Goal: Task Accomplishment & Management: Complete application form

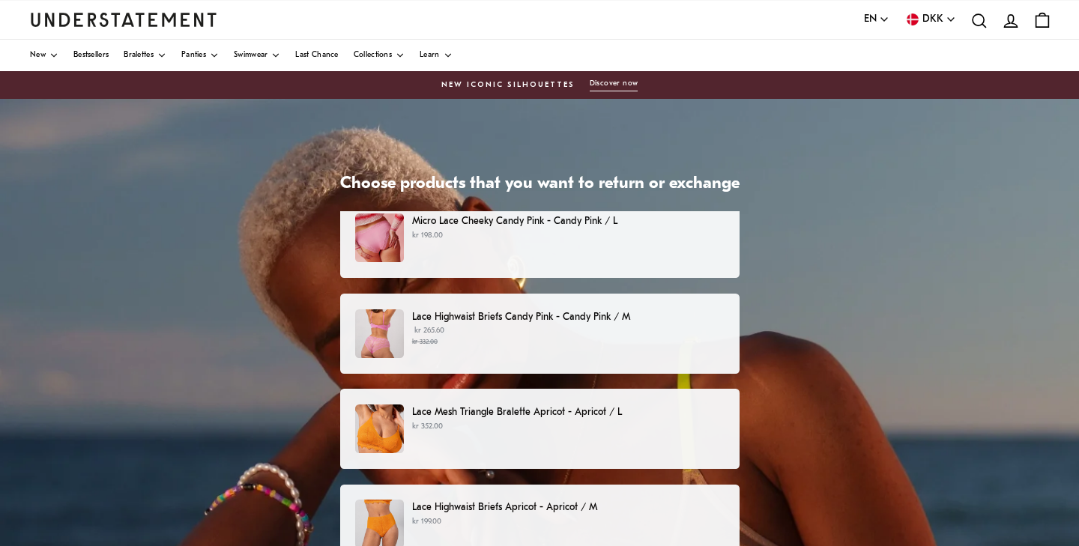
scroll to position [13, 0]
click at [508, 316] on p "Lace Highwaist Briefs Candy Pink - Candy Pink / M" at bounding box center [568, 318] width 312 height 16
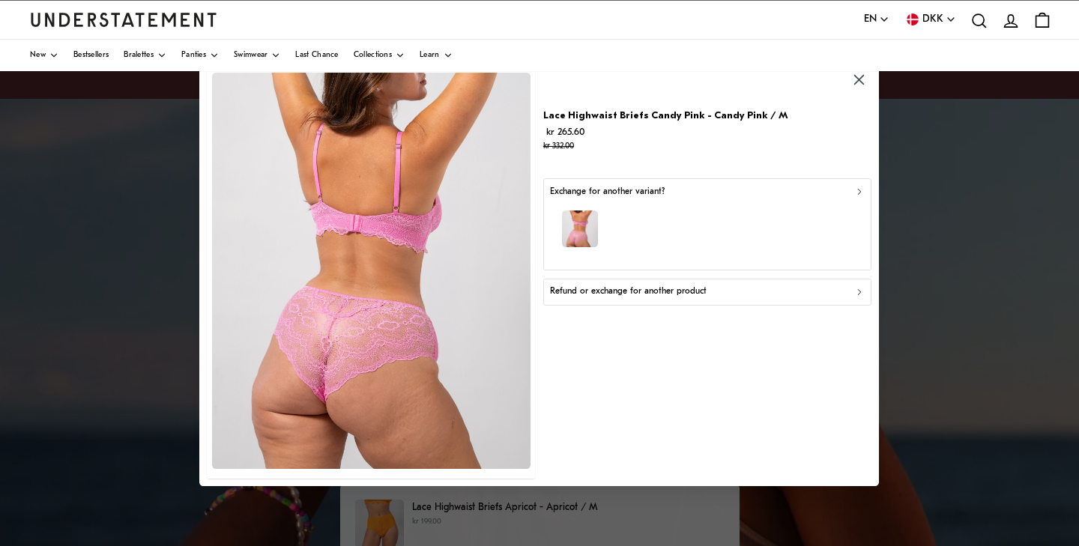
click at [860, 189] on icon "button" at bounding box center [859, 192] width 10 height 10
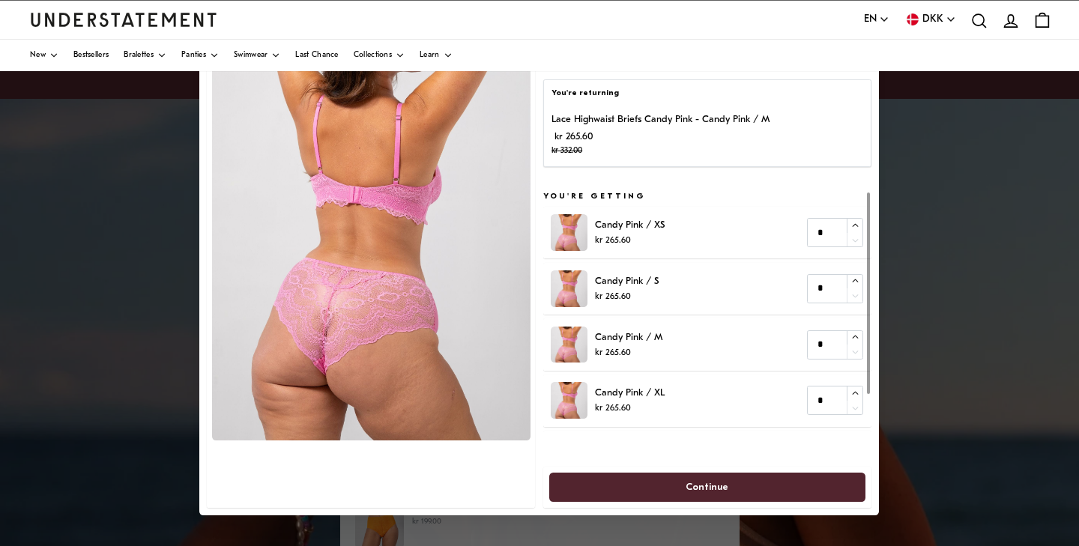
click at [818, 137] on div "Lace Highwaist Briefs Candy Pink - Candy Pink / M kr 265.60 kr 332.00" at bounding box center [707, 135] width 311 height 46
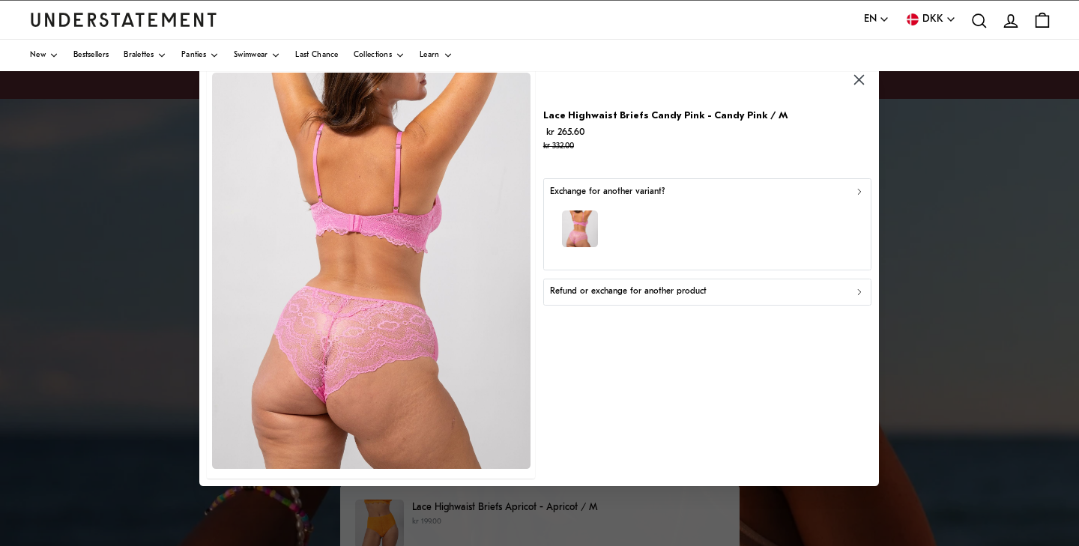
click at [614, 295] on p "Refund or exchange for another product" at bounding box center [628, 292] width 157 height 14
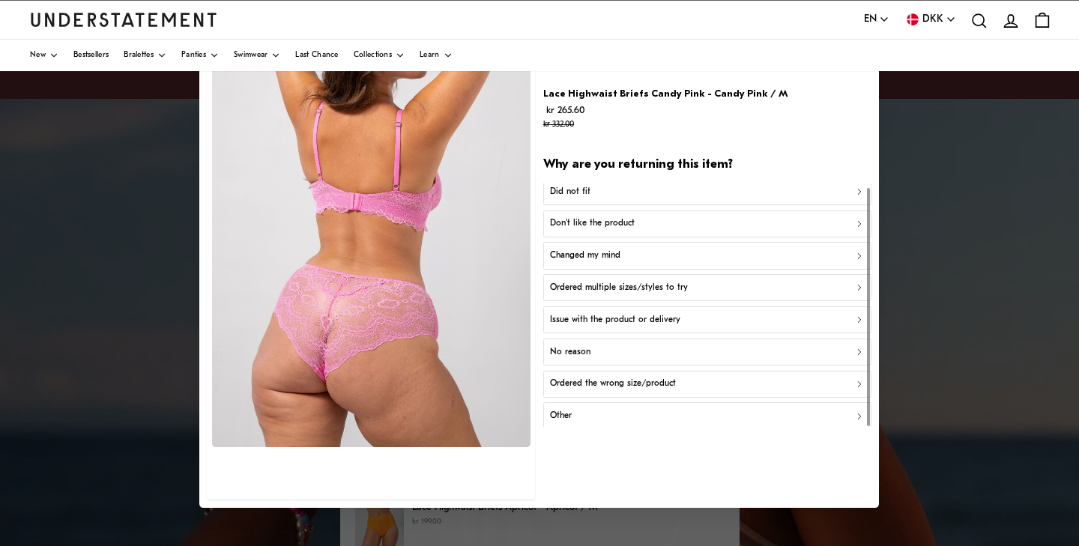
scroll to position [4, 0]
click at [853, 315] on div "Issue with the product or delivery" at bounding box center [707, 322] width 315 height 14
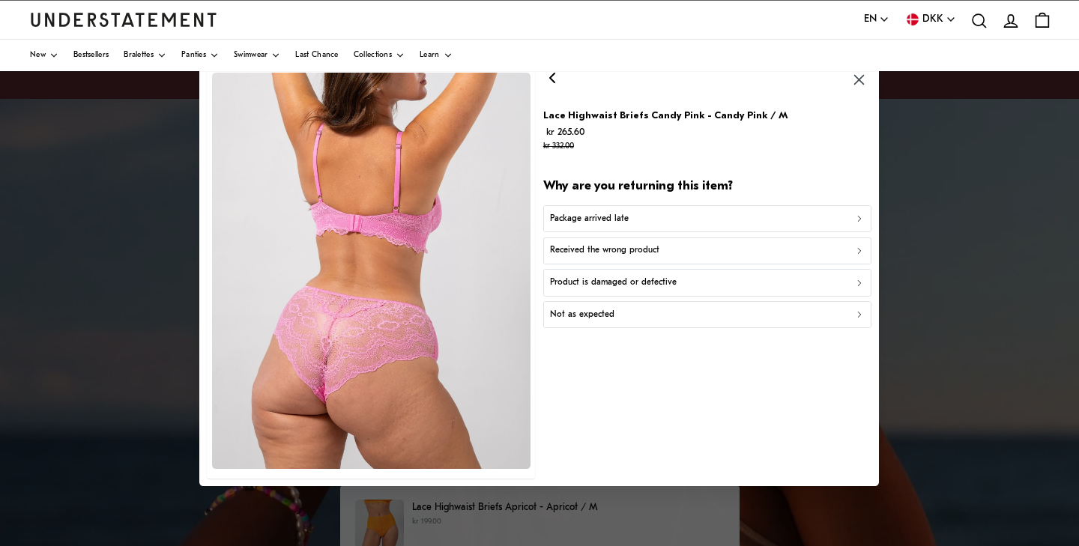
scroll to position [0, 0]
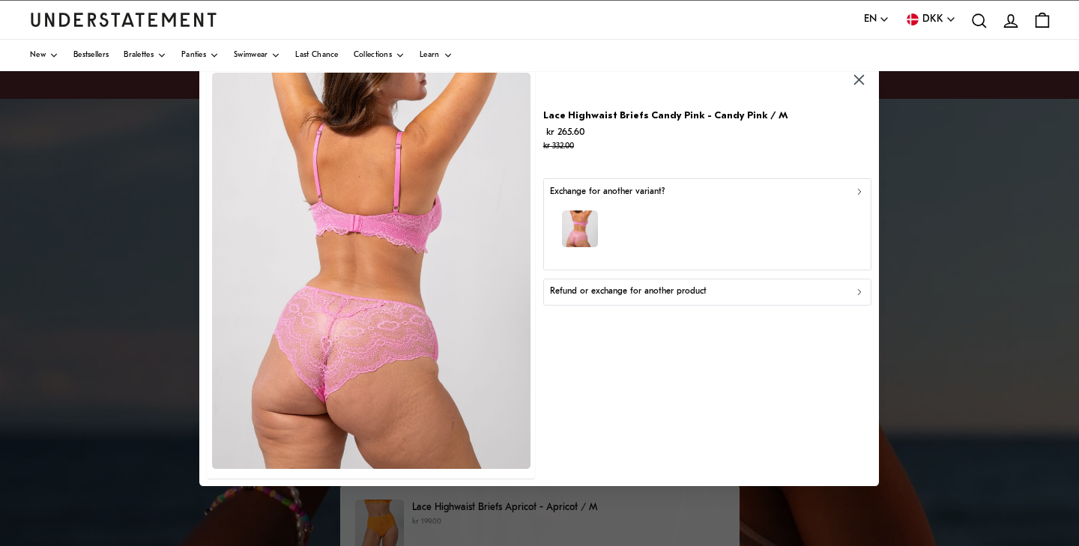
click at [660, 292] on p "Refund or exchange for another product" at bounding box center [628, 292] width 157 height 14
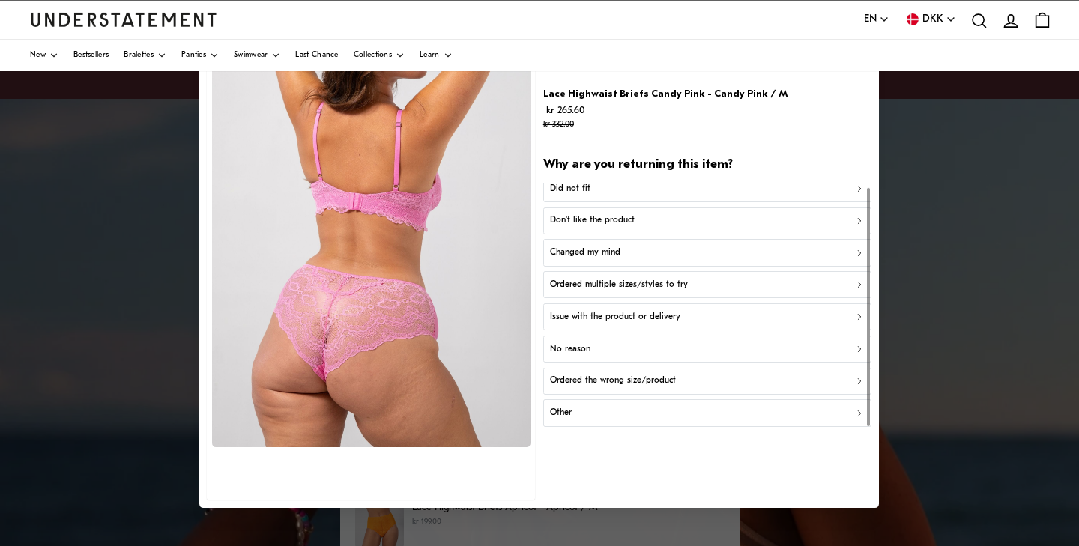
scroll to position [4, 0]
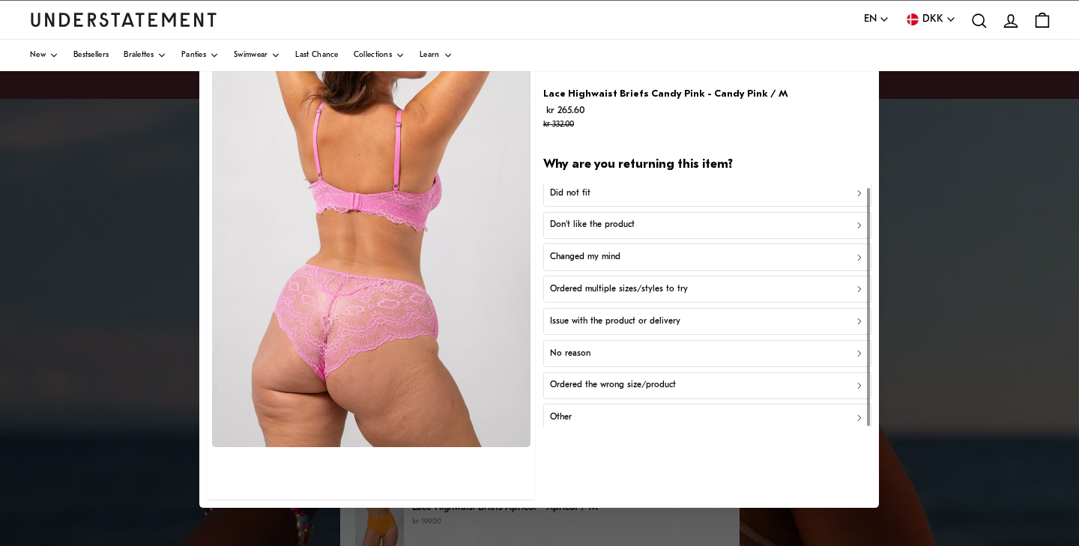
click at [573, 416] on div "Other" at bounding box center [707, 418] width 315 height 14
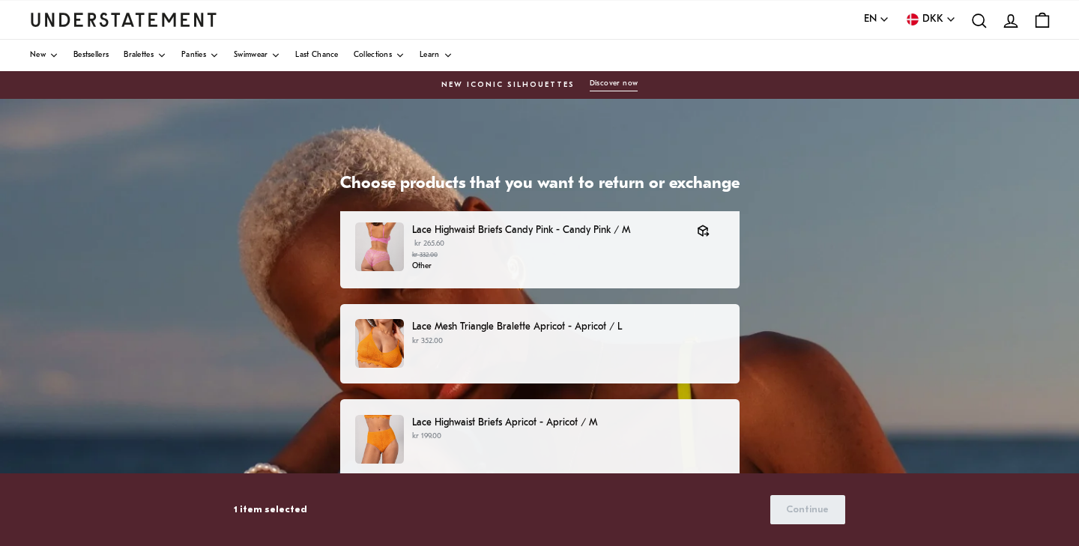
scroll to position [94, 0]
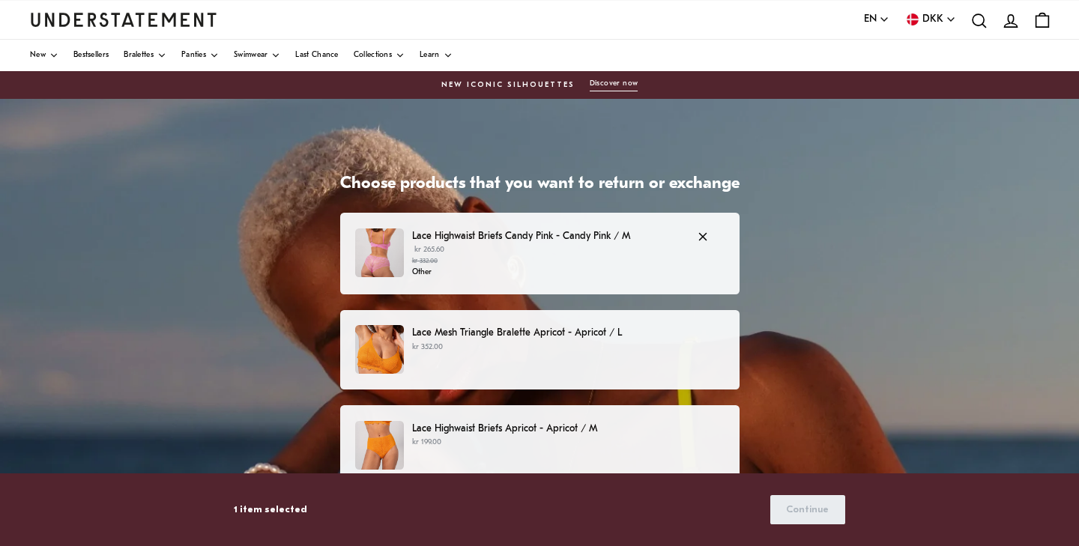
click at [495, 241] on p "Lace Highwaist Briefs Candy Pink - Candy Pink / M" at bounding box center [547, 237] width 270 height 16
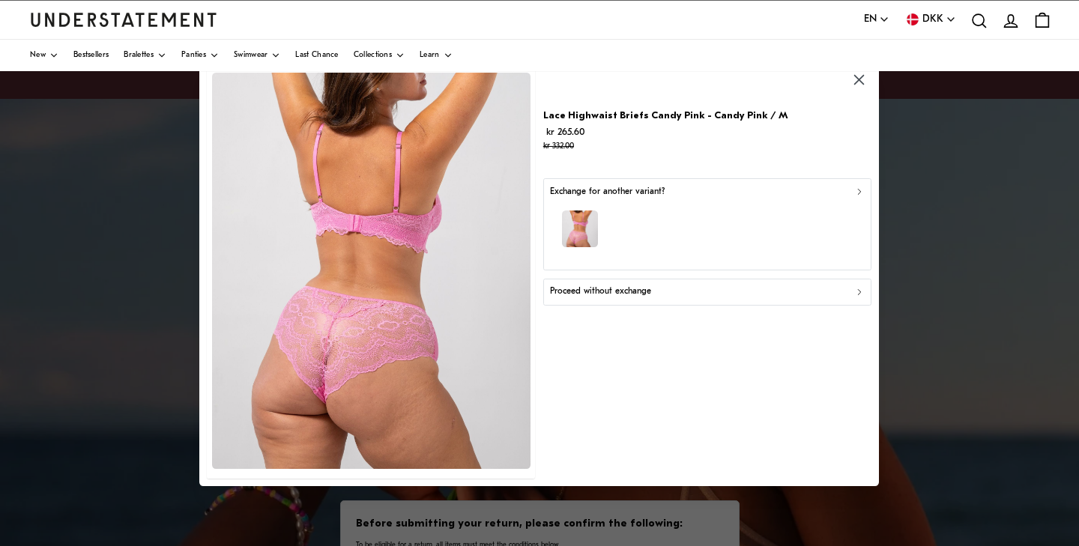
click at [699, 205] on div "button" at bounding box center [707, 231] width 315 height 65
click at [558, 296] on p "Proceed without exchange" at bounding box center [600, 292] width 101 height 14
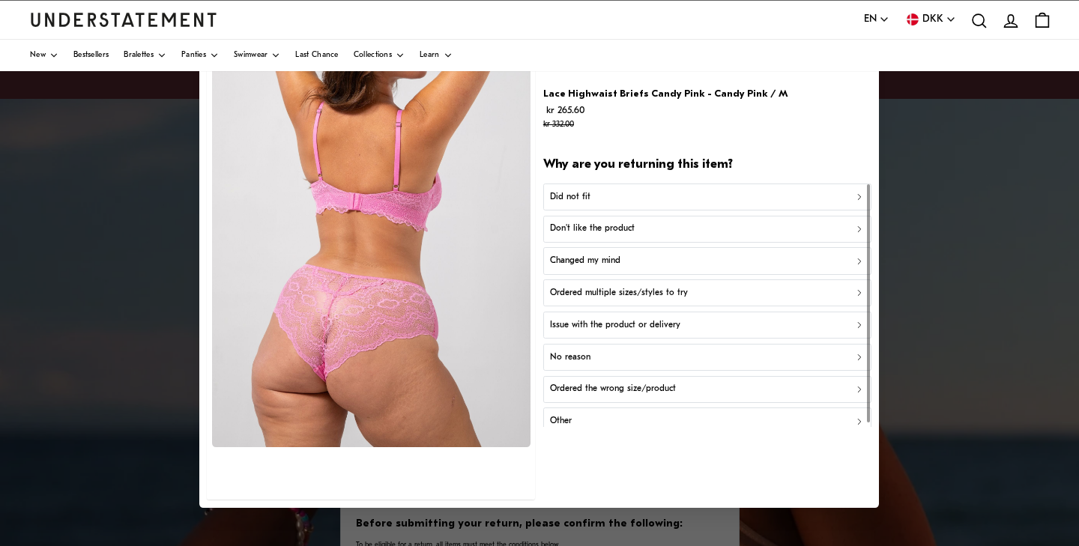
click at [568, 414] on p "Other" at bounding box center [561, 421] width 22 height 14
click at [607, 193] on div "Did not fit" at bounding box center [707, 197] width 315 height 14
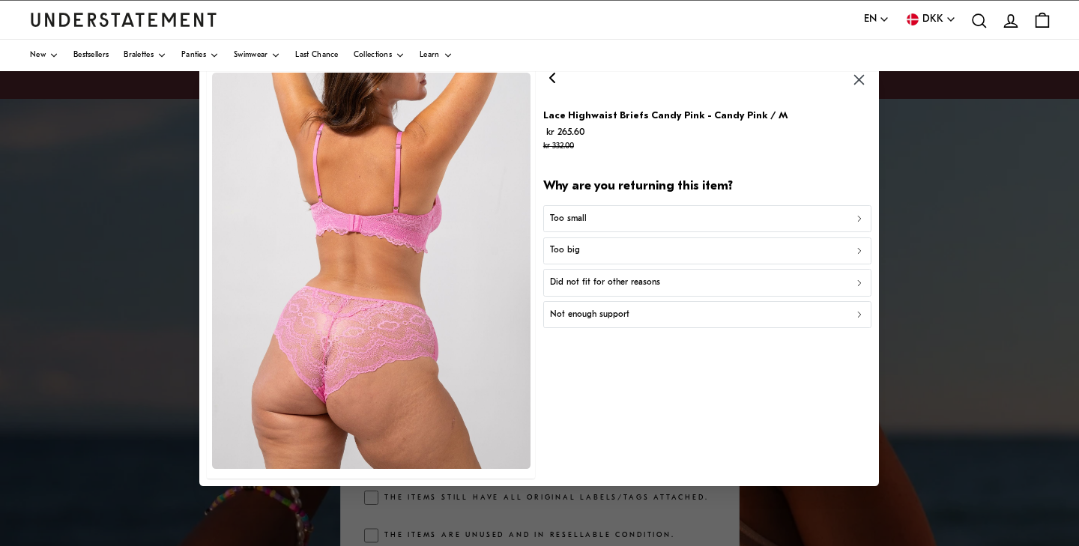
click at [611, 218] on div "Too small" at bounding box center [707, 219] width 315 height 14
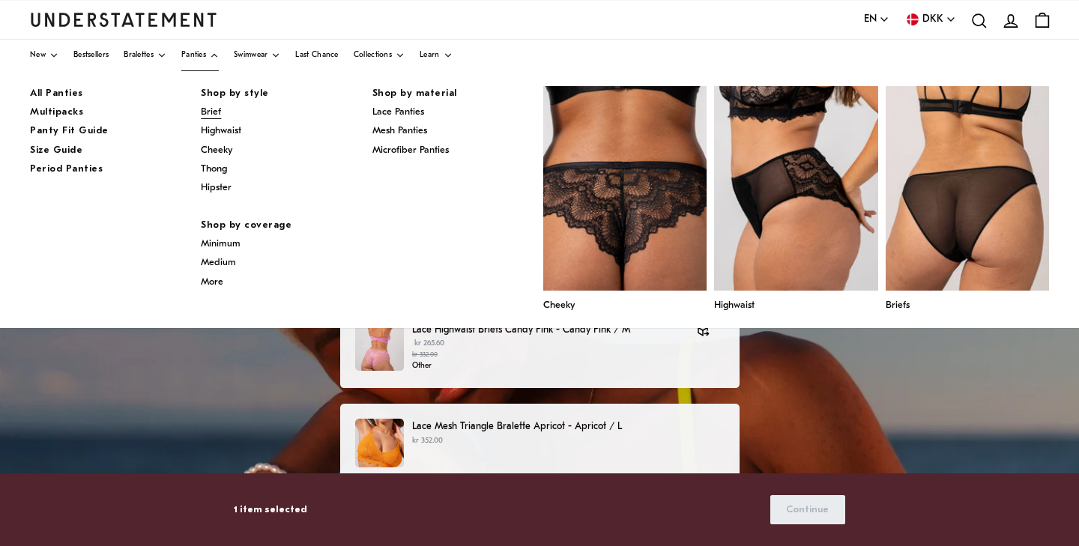
click at [214, 113] on span "Brief" at bounding box center [211, 112] width 20 height 10
